Goal: Task Accomplishment & Management: Manage account settings

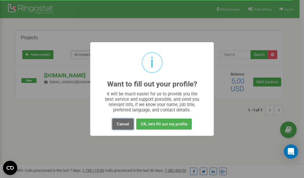
click at [125, 123] on button "Cancel" at bounding box center [122, 123] width 21 height 11
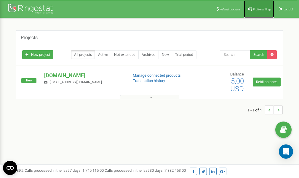
click at [258, 9] on span "Profile settings" at bounding box center [262, 9] width 18 height 3
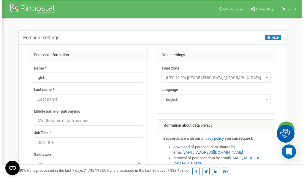
scroll to position [30, 0]
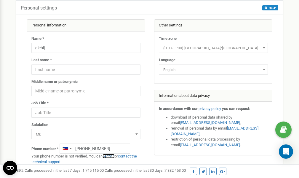
click at [112, 156] on link "verify it" at bounding box center [109, 156] width 12 height 4
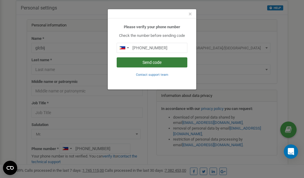
click at [160, 64] on button "Send code" at bounding box center [151, 62] width 71 height 10
